Goal: Task Accomplishment & Management: Use online tool/utility

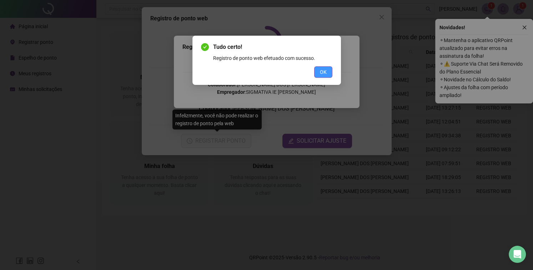
click at [320, 72] on span "OK" at bounding box center [323, 72] width 7 height 8
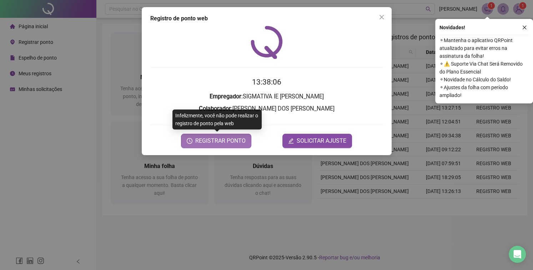
click at [230, 143] on span "REGISTRAR PONTO" at bounding box center [220, 141] width 50 height 9
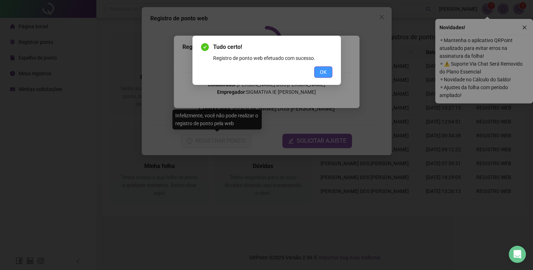
click at [325, 76] on span "OK" at bounding box center [323, 72] width 7 height 8
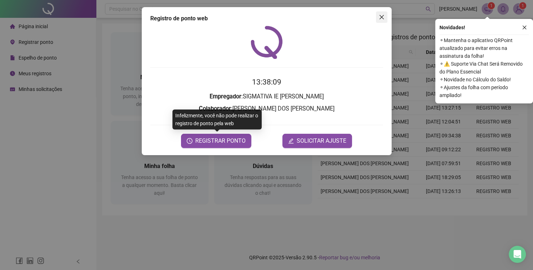
click at [380, 17] on icon "close" at bounding box center [381, 17] width 4 height 4
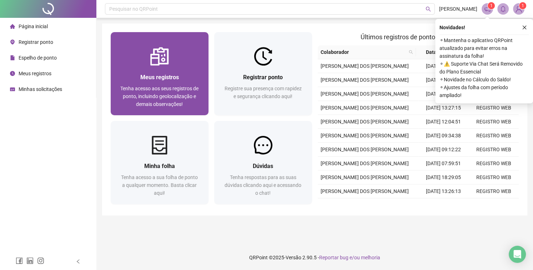
click at [155, 74] on span "Meus registros" at bounding box center [159, 77] width 39 height 7
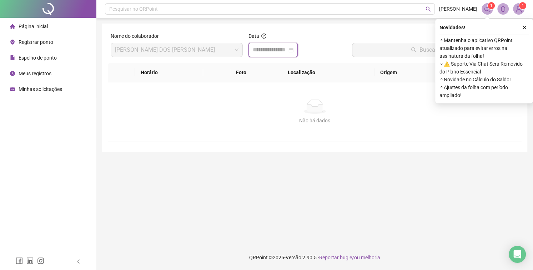
click at [275, 47] on input at bounding box center [270, 50] width 34 height 9
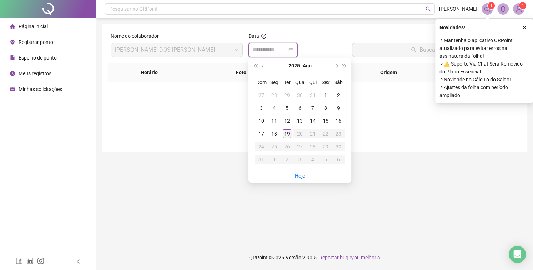
type input "**********"
click at [286, 132] on div "19" at bounding box center [287, 134] width 9 height 9
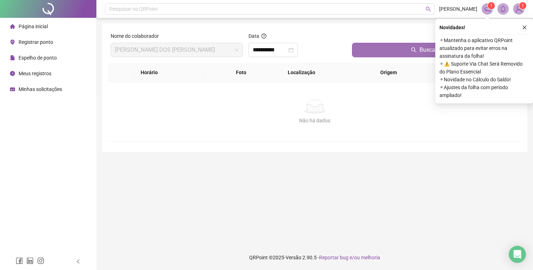
click at [379, 45] on button "Buscar registros" at bounding box center [435, 50] width 167 height 14
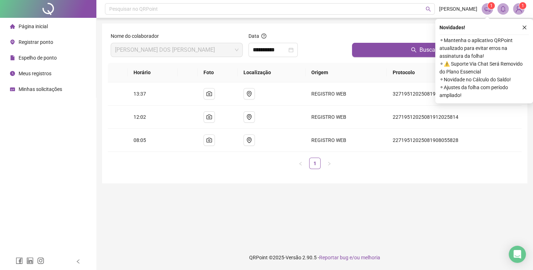
click at [27, 26] on span "Página inicial" at bounding box center [33, 27] width 29 height 6
